Goal: Transaction & Acquisition: Subscribe to service/newsletter

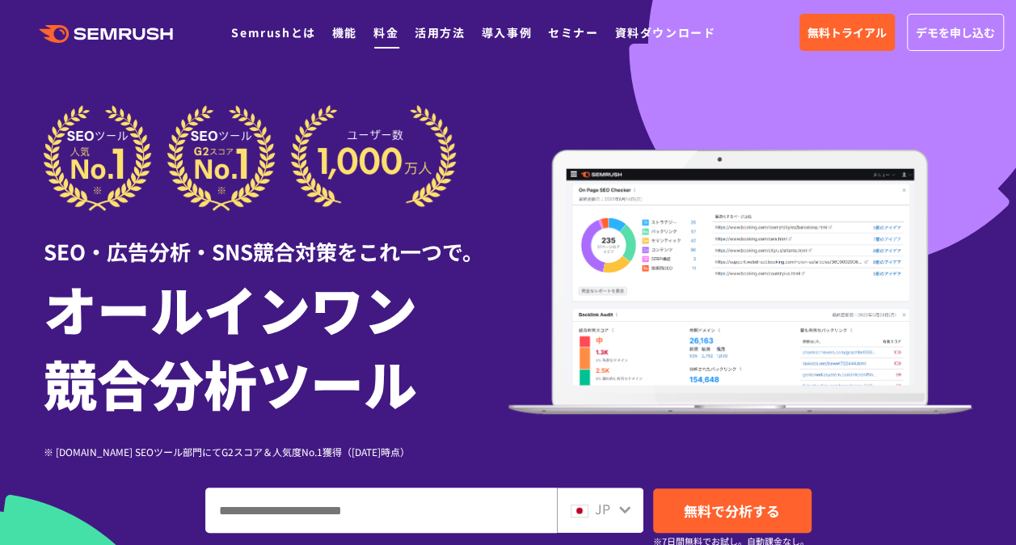
click at [390, 23] on li "料金" at bounding box center [386, 32] width 25 height 21
click at [385, 27] on link "料金" at bounding box center [386, 32] width 25 height 16
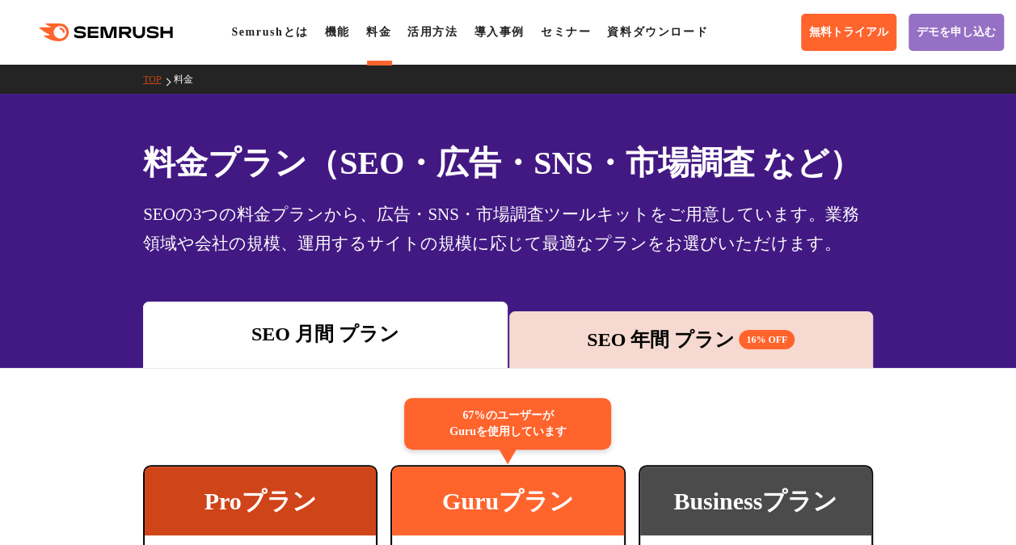
scroll to position [264, 0]
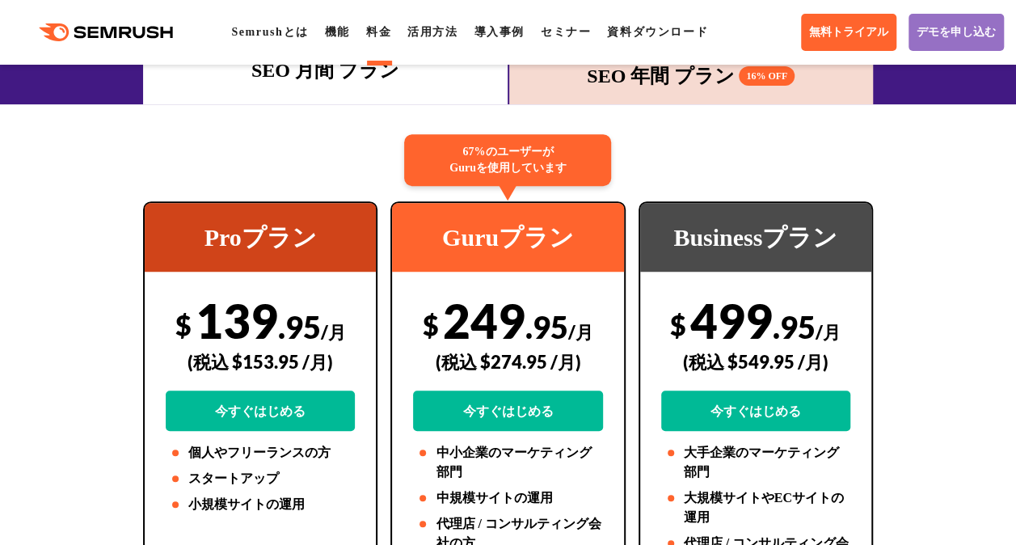
click at [613, 91] on div "SEO 年間 プラン 16% OFF" at bounding box center [691, 75] width 348 height 29
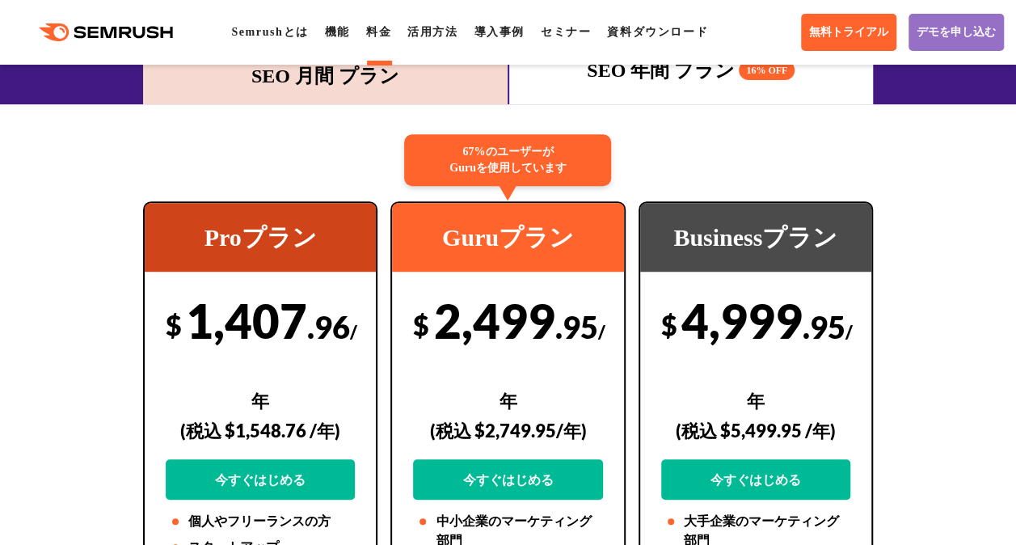
click at [449, 91] on div "SEO 月間 プラン" at bounding box center [325, 75] width 348 height 29
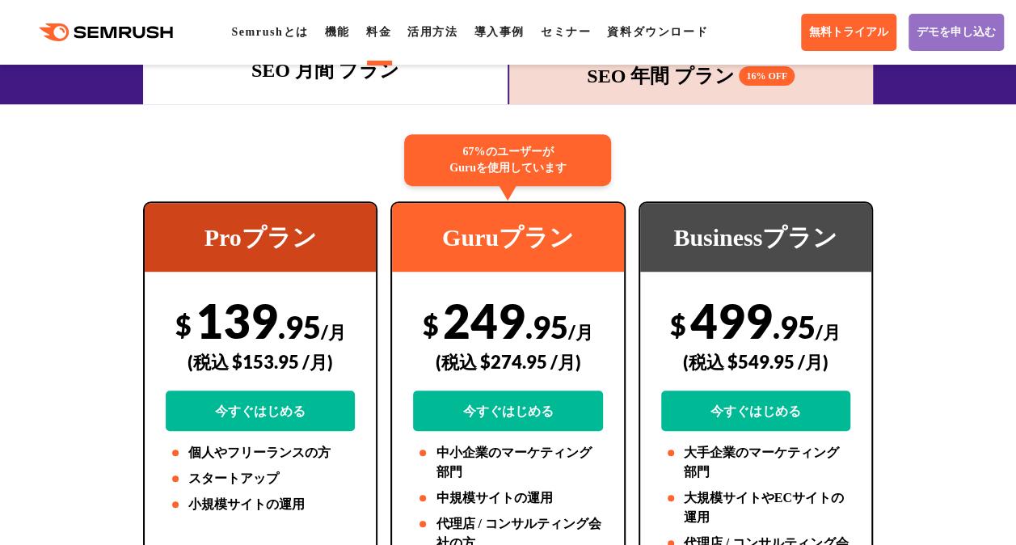
click at [449, 85] on div "SEO 月間 プラン" at bounding box center [325, 70] width 348 height 29
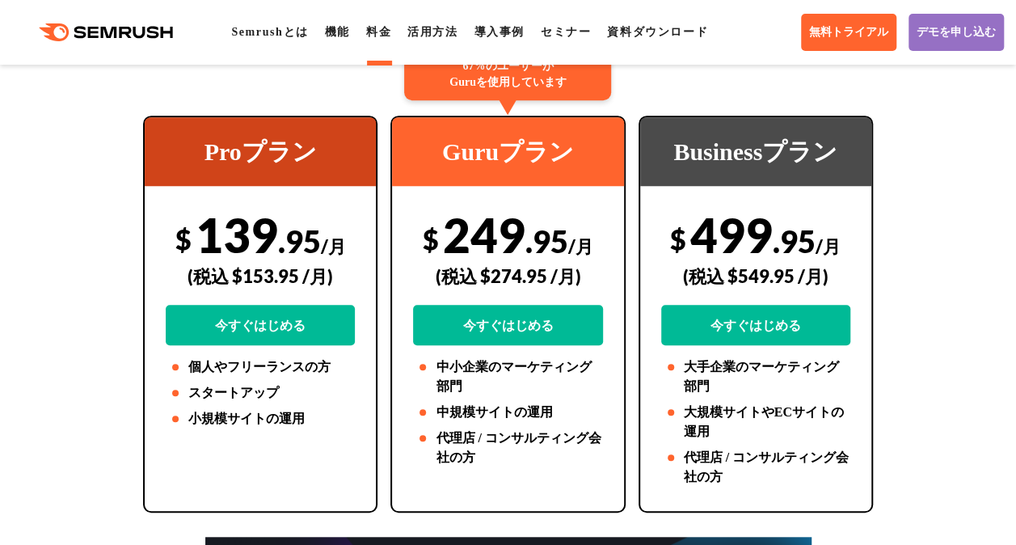
scroll to position [395, 0]
